Goal: Task Accomplishment & Management: Manage account settings

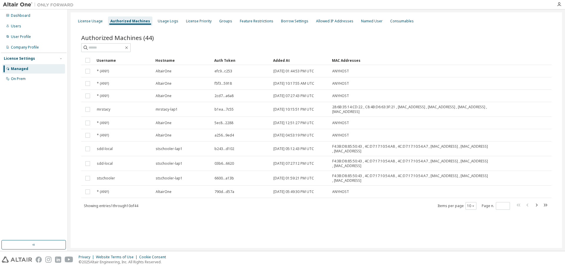
click at [490, 28] on div "Authorized Machines (44) Clear Load Save Save As Field Operator Value Select fi…" at bounding box center [316, 125] width 484 height 199
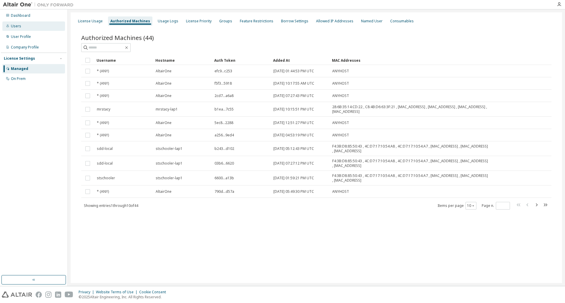
click at [36, 30] on div "Users" at bounding box center [33, 25] width 63 height 9
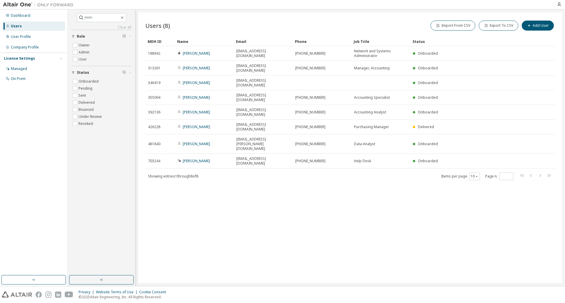
click at [48, 42] on div "Dashboard Users User Profile Company Profile License Settings Managed On Prem" at bounding box center [34, 47] width 66 height 74
click at [47, 38] on div "User Profile" at bounding box center [33, 36] width 63 height 9
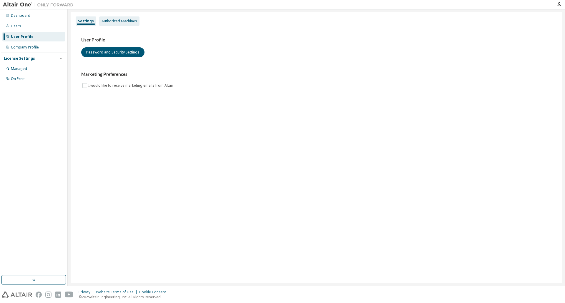
click at [103, 20] on div "Authorized Machines" at bounding box center [119, 21] width 36 height 5
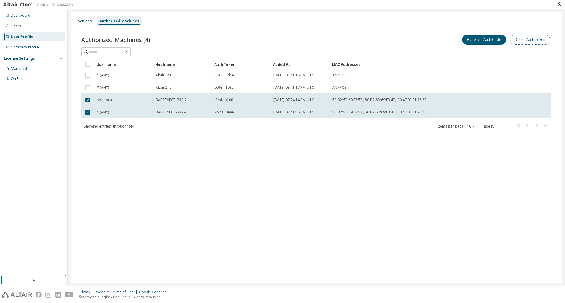
click at [536, 40] on button "Delete Auth Token" at bounding box center [530, 40] width 41 height 10
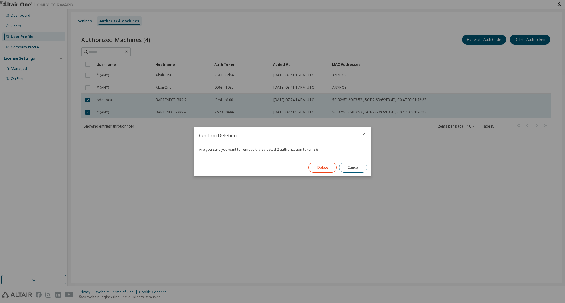
click at [329, 171] on button "Delete" at bounding box center [322, 168] width 28 height 10
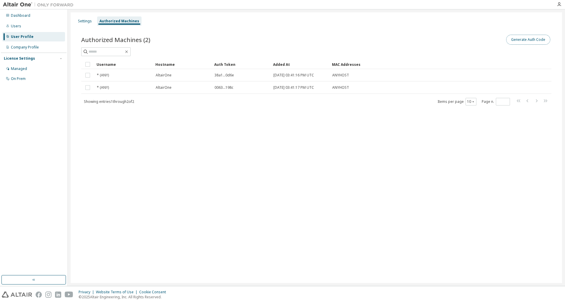
click at [520, 41] on button "Generate Auth Code" at bounding box center [528, 40] width 44 height 10
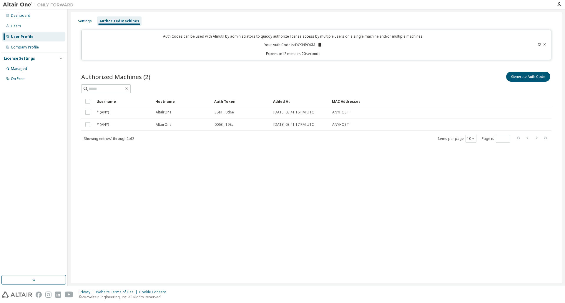
click at [235, 196] on div "Settings Authorized Machines Auth Codes can be used with Almutil by administrat…" at bounding box center [316, 147] width 491 height 271
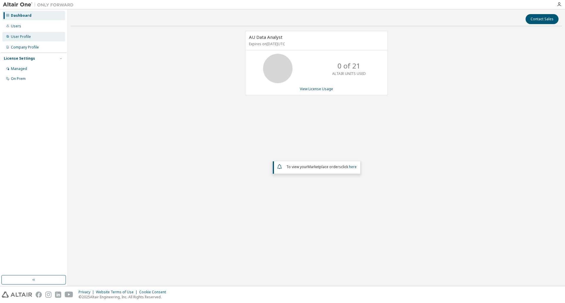
click at [21, 40] on div "User Profile" at bounding box center [33, 36] width 63 height 9
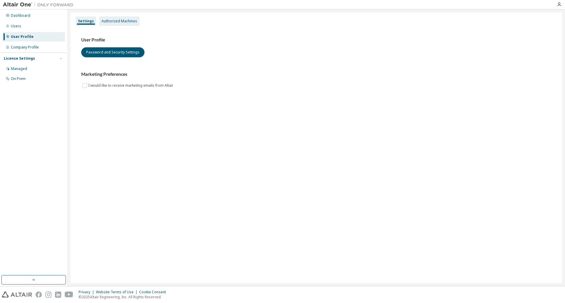
click at [105, 22] on div "Authorized Machines" at bounding box center [119, 21] width 36 height 5
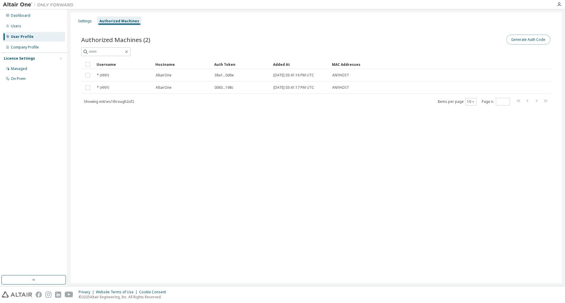
click at [535, 41] on button "Generate Auth Code" at bounding box center [528, 40] width 44 height 10
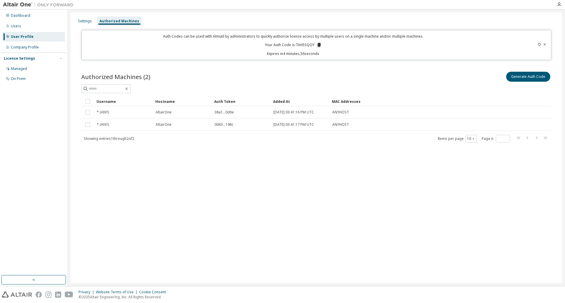
click at [221, 155] on div "Authorized Machines (2) Generate Auth Code Clear Load Save Save As Field Operat…" at bounding box center [316, 111] width 484 height 95
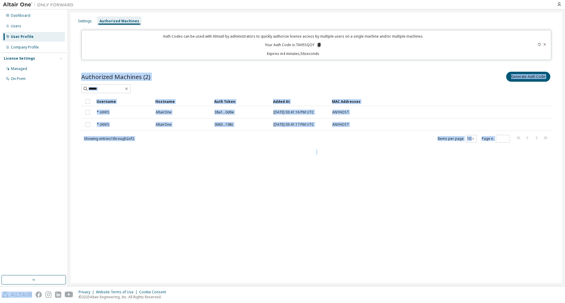
click at [221, 155] on div "Authorized Machines (2) Generate Auth Code Clear Load Save Save As Field Operat…" at bounding box center [316, 111] width 484 height 95
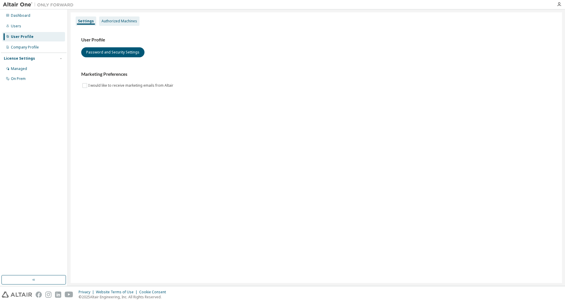
click at [114, 21] on div "Authorized Machines" at bounding box center [119, 21] width 36 height 5
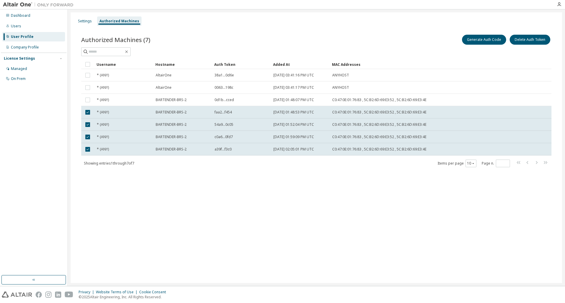
click at [401, 198] on div "Settings Authorized Machines Authorized Machines (7) Generate Auth Code Delete …" at bounding box center [316, 147] width 491 height 271
click at [114, 208] on div "Settings Authorized Machines Authorized Machines (7) Generate Auth Code Delete …" at bounding box center [316, 147] width 491 height 271
click at [139, 184] on div "Settings Authorized Machines Authorized Machines (7) Generate Auth Code Delete …" at bounding box center [316, 147] width 491 height 271
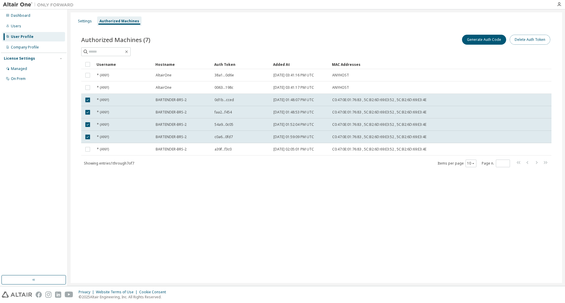
click at [529, 39] on button "Delete Auth Token" at bounding box center [530, 40] width 41 height 10
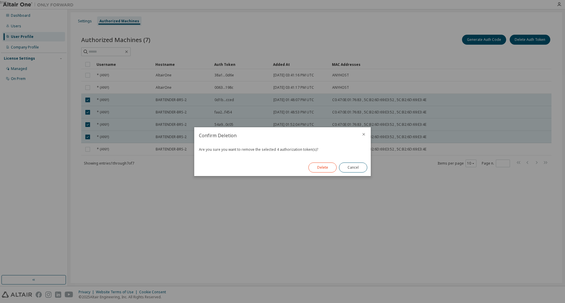
click at [329, 166] on button "Delete" at bounding box center [322, 168] width 28 height 10
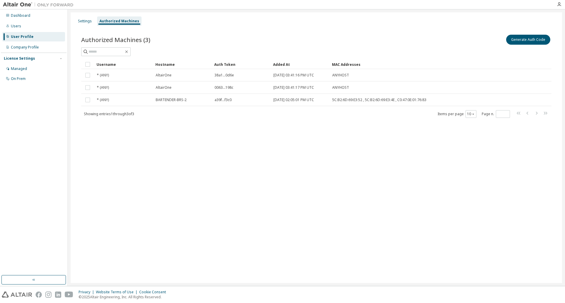
click at [264, 157] on div "Settings Authorized Machines Authorized Machines (3) Generate Auth Code Clear L…" at bounding box center [316, 147] width 491 height 271
click at [392, 127] on div "Authorized Machines (3) Generate Auth Code Clear Load Save Save As Field Operat…" at bounding box center [316, 79] width 484 height 107
click at [267, 164] on div "Settings Authorized Machines Authorized Machines (3) Generate Auth Code Clear L…" at bounding box center [316, 147] width 491 height 271
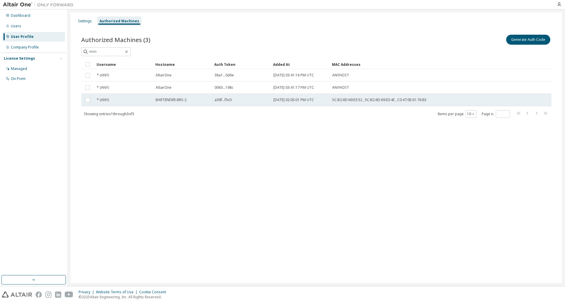
click at [224, 101] on span "a39f...f3c0" at bounding box center [222, 100] width 17 height 5
click at [202, 101] on div "BARTENDER-BRS-2" at bounding box center [183, 100] width 54 height 5
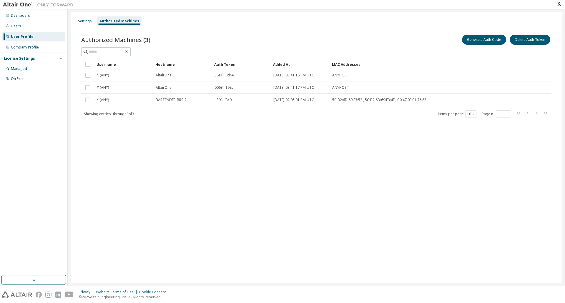
click at [209, 150] on div "Settings Authorized Machines Authorized Machines (3) Generate Auth Code Delete …" at bounding box center [316, 147] width 491 height 271
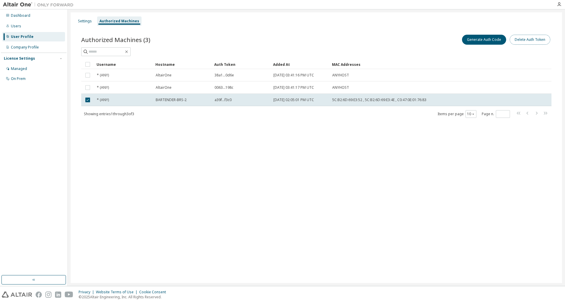
click at [526, 42] on button "Delete Auth Token" at bounding box center [530, 40] width 41 height 10
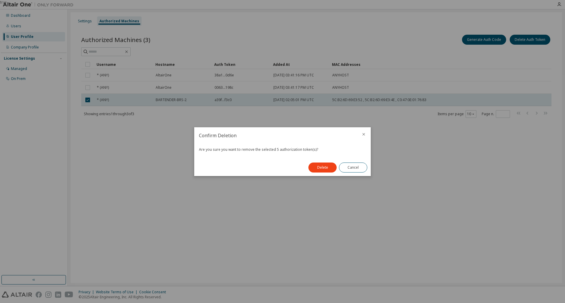
drag, startPoint x: 322, startPoint y: 167, endPoint x: 322, endPoint y: 137, distance: 30.0
click at [322, 137] on div "Confirm Deletion Are you sure you want to remove the selected 5 authorization t…" at bounding box center [282, 151] width 177 height 49
click at [360, 169] on button "Cancel" at bounding box center [353, 168] width 28 height 10
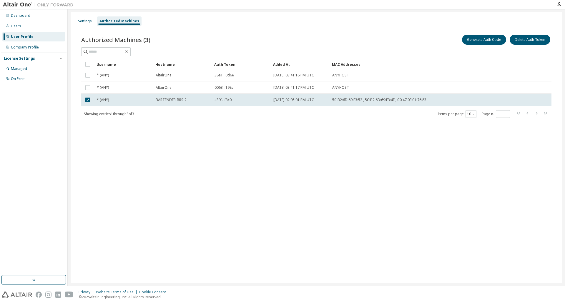
click at [274, 159] on div "Settings Authorized Machines Authorized Machines (3) Generate Auth Code Delete …" at bounding box center [316, 147] width 491 height 271
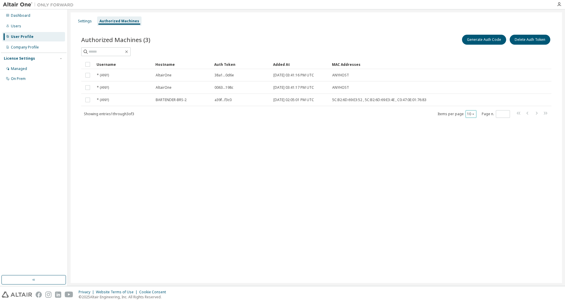
click at [473, 114] on icon "button" at bounding box center [473, 114] width 2 height 1
click at [473, 149] on div "100" at bounding box center [488, 150] width 47 height 7
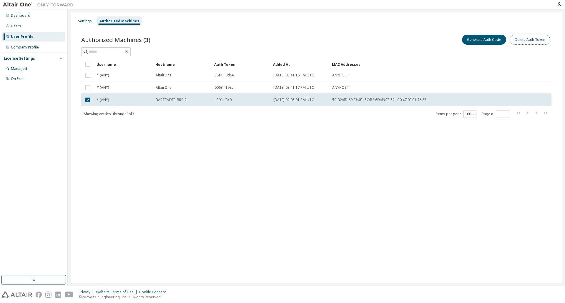
click at [542, 43] on button "Delete Auth Token" at bounding box center [530, 40] width 41 height 10
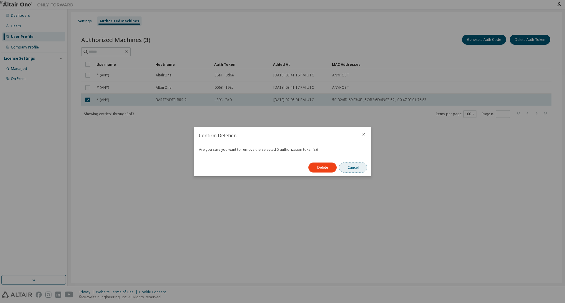
click at [358, 168] on button "Cancel" at bounding box center [353, 168] width 28 height 10
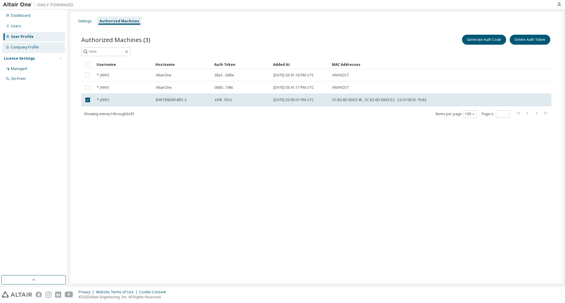
click at [16, 49] on div "Company Profile" at bounding box center [25, 47] width 28 height 5
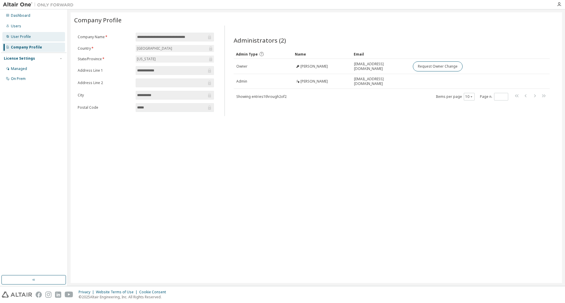
click at [18, 39] on div "User Profile" at bounding box center [33, 36] width 63 height 9
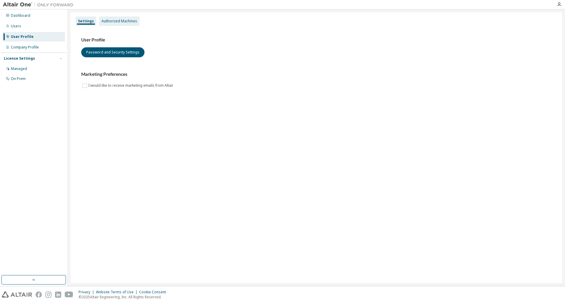
click at [115, 24] on div "Authorized Machines" at bounding box center [119, 20] width 40 height 9
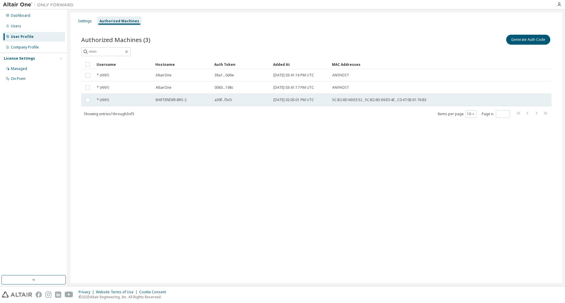
click at [123, 96] on td "* (ANY)" at bounding box center [123, 100] width 59 height 12
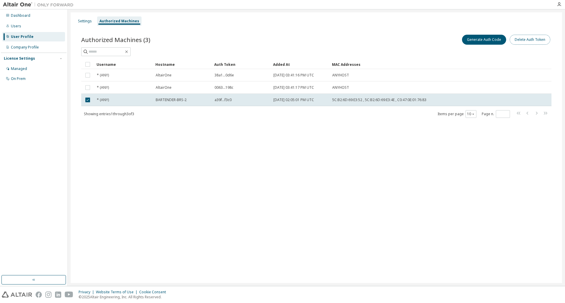
click at [528, 41] on button "Delete Auth Token" at bounding box center [530, 40] width 41 height 10
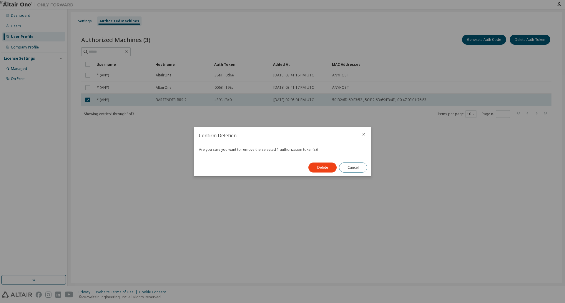
click at [366, 137] on div at bounding box center [364, 134] width 14 height 15
click at [362, 133] on icon "close" at bounding box center [363, 134] width 5 height 5
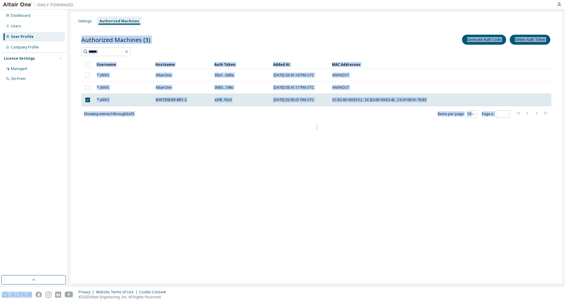
click at [362, 133] on div "Authorized Machines (3) Generate Auth Code Delete Auth Token Clear Load Save Sa…" at bounding box center [316, 79] width 484 height 107
click at [525, 41] on button "Delete Auth Token" at bounding box center [530, 40] width 41 height 10
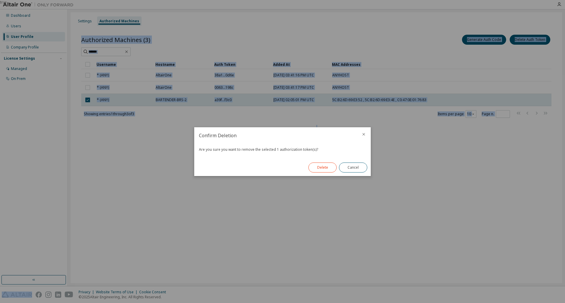
click at [327, 171] on button "Delete" at bounding box center [322, 168] width 28 height 10
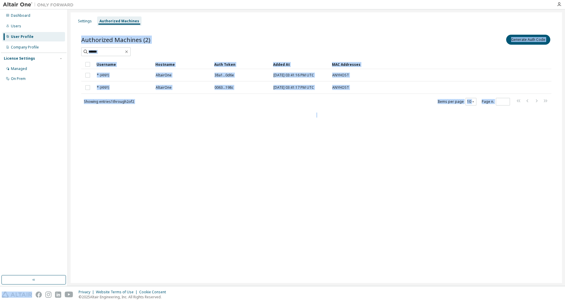
click at [306, 179] on div "Settings Authorized Machines Authorized Machines (2) Generate Auth Code Clear L…" at bounding box center [316, 147] width 491 height 271
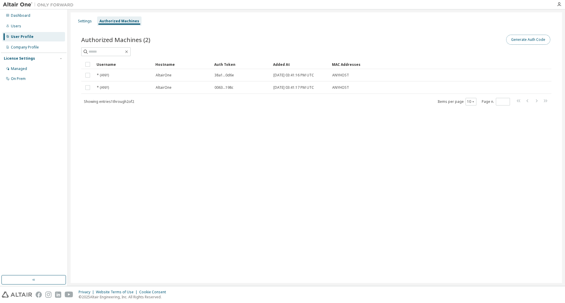
click at [520, 41] on button "Generate Auth Code" at bounding box center [528, 40] width 44 height 10
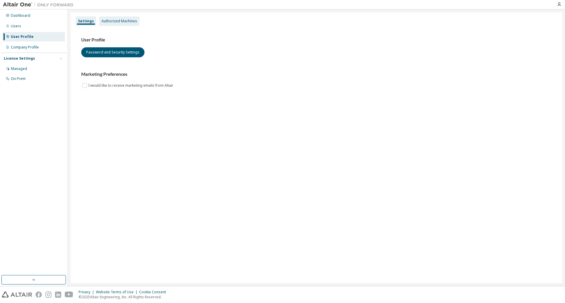
click at [133, 24] on div "Authorized Machines" at bounding box center [119, 20] width 40 height 9
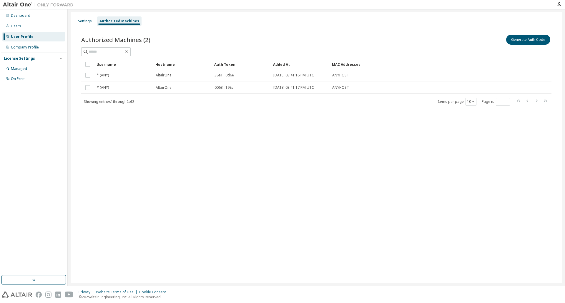
click at [204, 174] on div "Settings Authorized Machines Authorized Machines (2) Generate Auth Code Clear L…" at bounding box center [316, 147] width 491 height 271
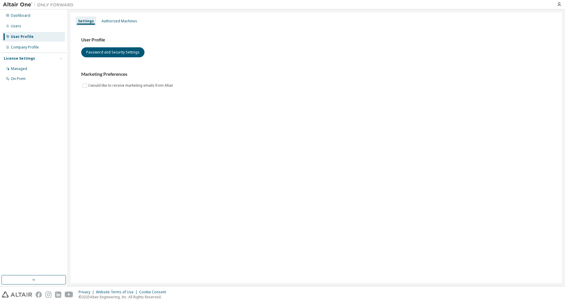
click at [204, 114] on div "Settings Authorized Machines User Profile Password and Security Settings Market…" at bounding box center [316, 147] width 491 height 271
click at [108, 19] on div "Authorized Machines" at bounding box center [119, 21] width 36 height 5
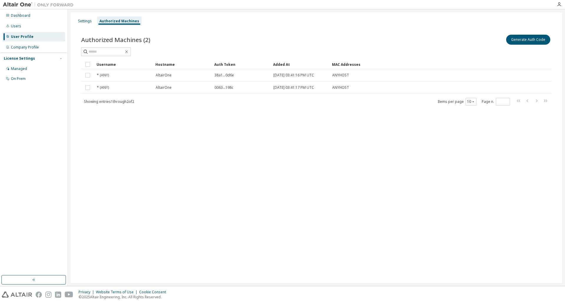
click at [234, 160] on div "Settings Authorized Machines Authorized Machines (2) Generate Auth Code Clear L…" at bounding box center [316, 147] width 491 height 271
click at [218, 43] on div "Authorized Machines (2) Generate Auth Code" at bounding box center [316, 40] width 470 height 12
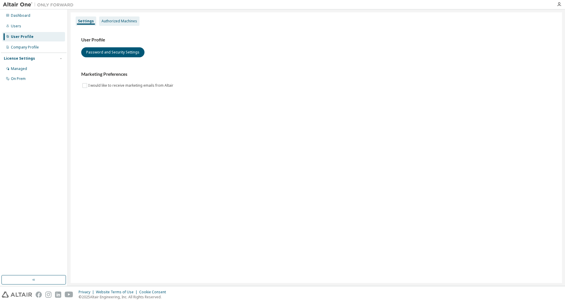
click at [114, 23] on div "Authorized Machines" at bounding box center [119, 21] width 36 height 5
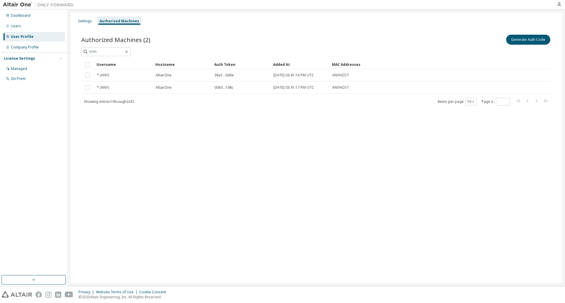
click at [306, 35] on div "Authorized Machines (2) Generate Auth Code" at bounding box center [316, 40] width 470 height 12
click at [398, 255] on div "Settings Authorized Machines Authorized Machines (2) Generate Auth Code Clear L…" at bounding box center [316, 147] width 491 height 271
click at [346, 174] on div "Settings Authorized Machines Authorized Machines (2) Generate Auth Code Clear L…" at bounding box center [316, 147] width 491 height 271
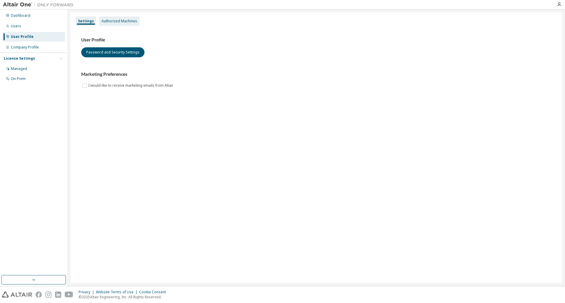
click at [135, 20] on div "Authorized Machines" at bounding box center [119, 21] width 36 height 5
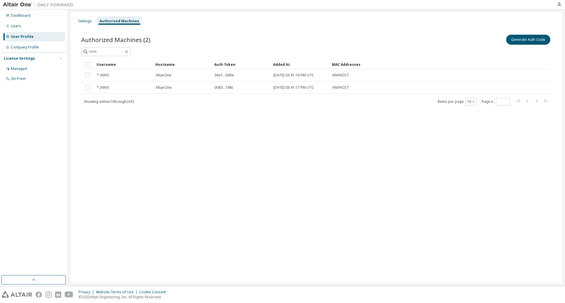
click at [394, 31] on div "Authorized Machines (2) Generate Auth Code Clear Load Save Save As Field Operat…" at bounding box center [316, 73] width 484 height 95
click at [519, 41] on button "Generate Auth Code" at bounding box center [528, 40] width 44 height 10
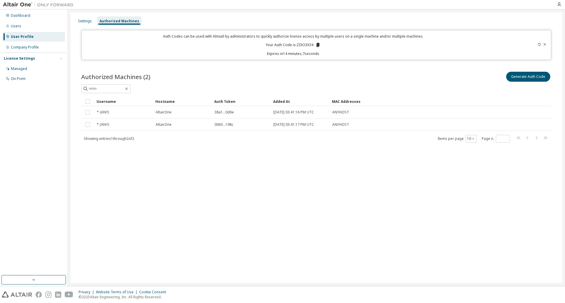
click at [385, 77] on div "Generate Auth Code" at bounding box center [433, 77] width 235 height 12
click at [538, 44] on icon at bounding box center [539, 45] width 3 height 4
click at [545, 44] on icon at bounding box center [545, 45] width 4 height 4
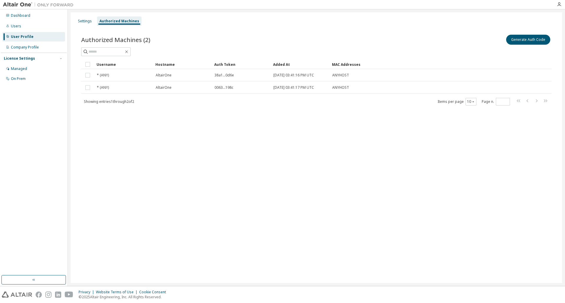
click at [331, 144] on div "Settings Authorized Machines Authorized Machines (2) Generate Auth Code Clear L…" at bounding box center [316, 147] width 491 height 271
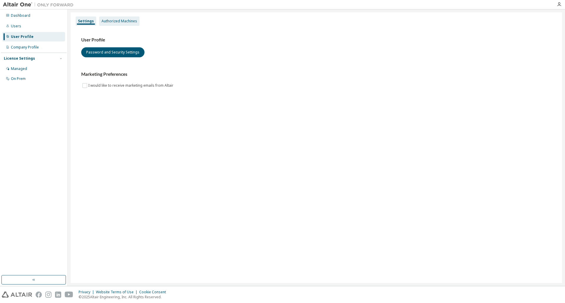
click at [105, 24] on div "Authorized Machines" at bounding box center [119, 20] width 40 height 9
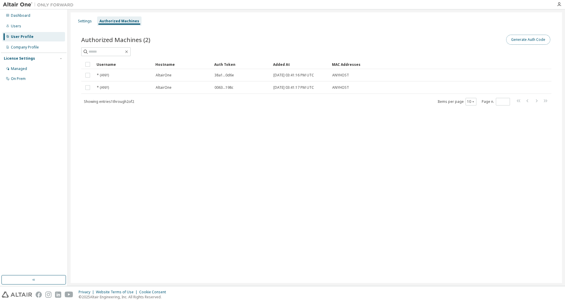
click at [536, 40] on button "Generate Auth Code" at bounding box center [528, 40] width 44 height 10
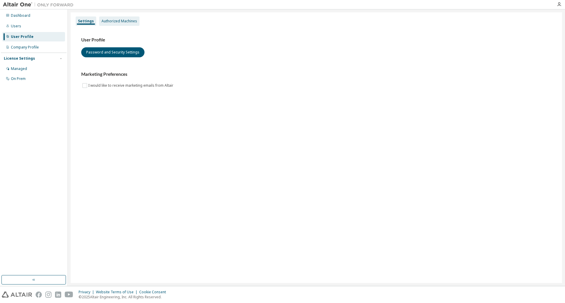
click at [127, 20] on div "Authorized Machines" at bounding box center [119, 21] width 36 height 5
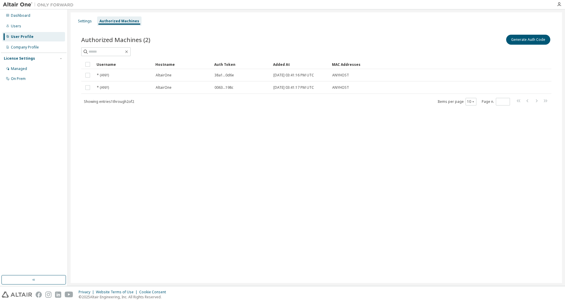
click at [299, 159] on div "Settings Authorized Machines Authorized Machines (2) Generate Auth Code Clear L…" at bounding box center [316, 147] width 491 height 271
click at [384, 23] on div "Settings Authorized Machines" at bounding box center [316, 21] width 484 height 11
click at [319, 49] on div at bounding box center [316, 51] width 470 height 9
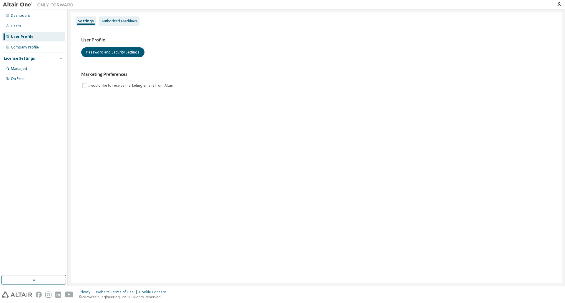
click at [130, 24] on div "Authorized Machines" at bounding box center [119, 20] width 40 height 9
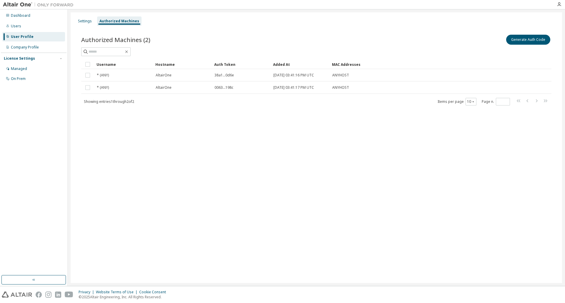
click at [269, 147] on div "Settings Authorized Machines Authorized Machines (2) Generate Auth Code Clear L…" at bounding box center [316, 147] width 491 height 271
click at [537, 41] on button "Generate Auth Code" at bounding box center [528, 40] width 44 height 10
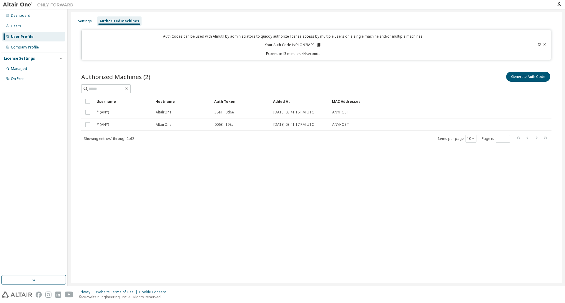
click at [20, 34] on div "User Profile" at bounding box center [22, 36] width 23 height 5
click at [24, 26] on div "Users" at bounding box center [33, 25] width 63 height 9
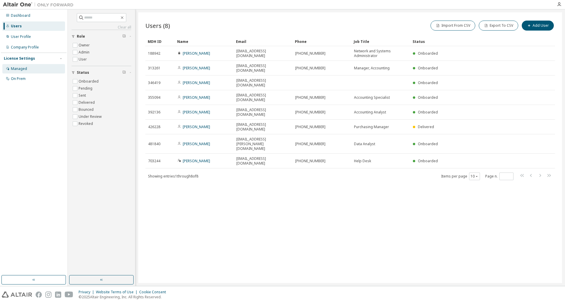
click at [27, 68] on div "Managed" at bounding box center [33, 68] width 63 height 9
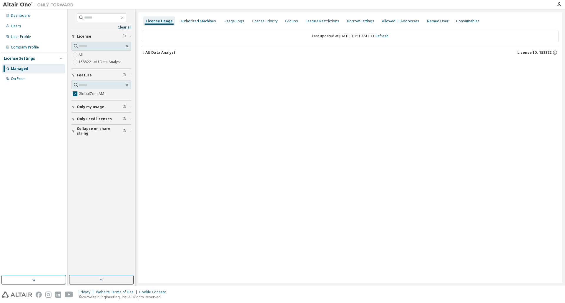
click at [144, 55] on button "AU Data Analyst License ID: 158822" at bounding box center [350, 52] width 417 height 13
click at [149, 65] on icon "button" at bounding box center [148, 65] width 1 height 2
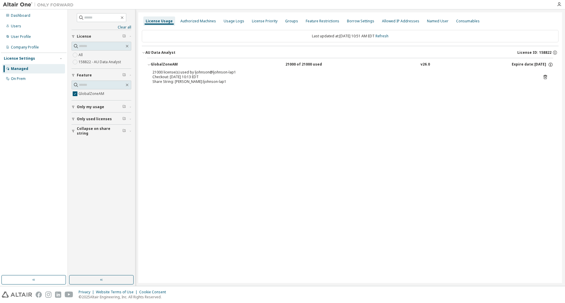
click at [367, 272] on div "License Usage Authorized Machines Usage Logs License Priority Groups Feature Re…" at bounding box center [350, 147] width 424 height 271
click at [202, 17] on div "Authorized Machines" at bounding box center [198, 20] width 40 height 9
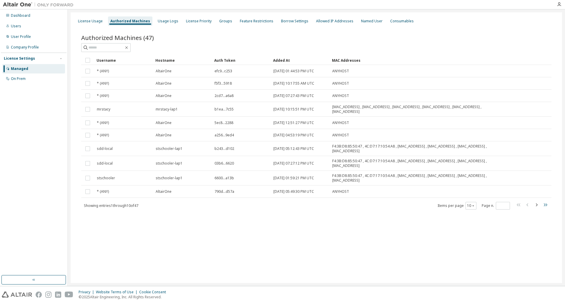
click at [547, 205] on icon "button" at bounding box center [545, 205] width 7 height 7
type input "*"
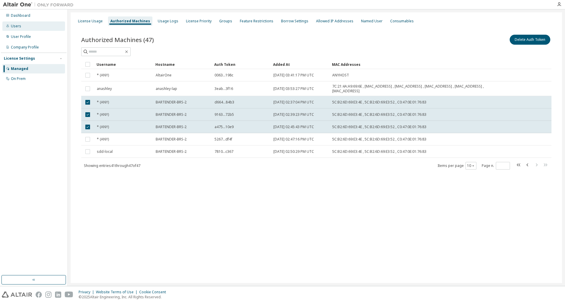
click at [20, 26] on div "Users" at bounding box center [16, 26] width 10 height 5
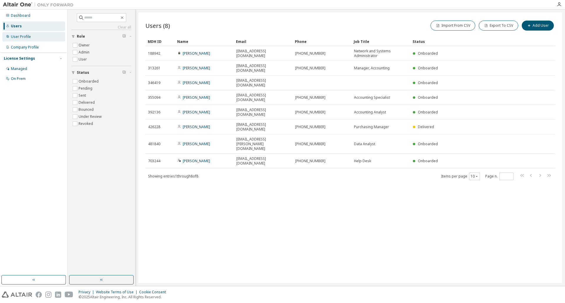
click at [36, 38] on div "User Profile" at bounding box center [33, 36] width 63 height 9
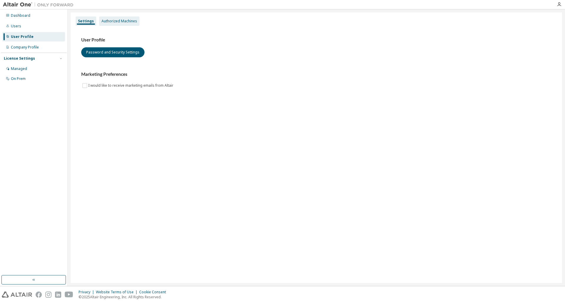
click at [105, 20] on div "Authorized Machines" at bounding box center [119, 21] width 36 height 5
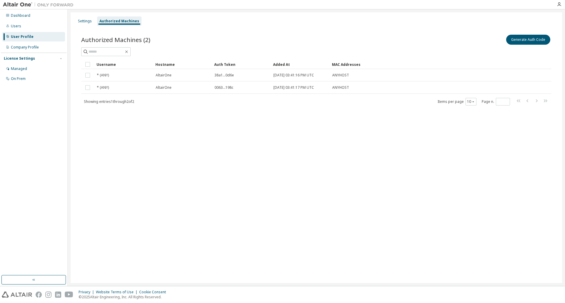
click at [205, 140] on div "Settings Authorized Machines Authorized Machines (2) Generate Auth Code Clear L…" at bounding box center [316, 147] width 491 height 271
click at [33, 103] on div "Dashboard Users User Profile Company Profile License Settings Managed On Prem" at bounding box center [34, 142] width 66 height 264
click at [259, 276] on div "Settings Authorized Machines Authorized Machines (2) Generate Auth Code Clear L…" at bounding box center [316, 147] width 491 height 271
click at [189, 278] on div "Settings Authorized Machines Authorized Machines (2) Generate Auth Code Clear L…" at bounding box center [316, 147] width 491 height 271
